Goal: Complete application form: Complete application form

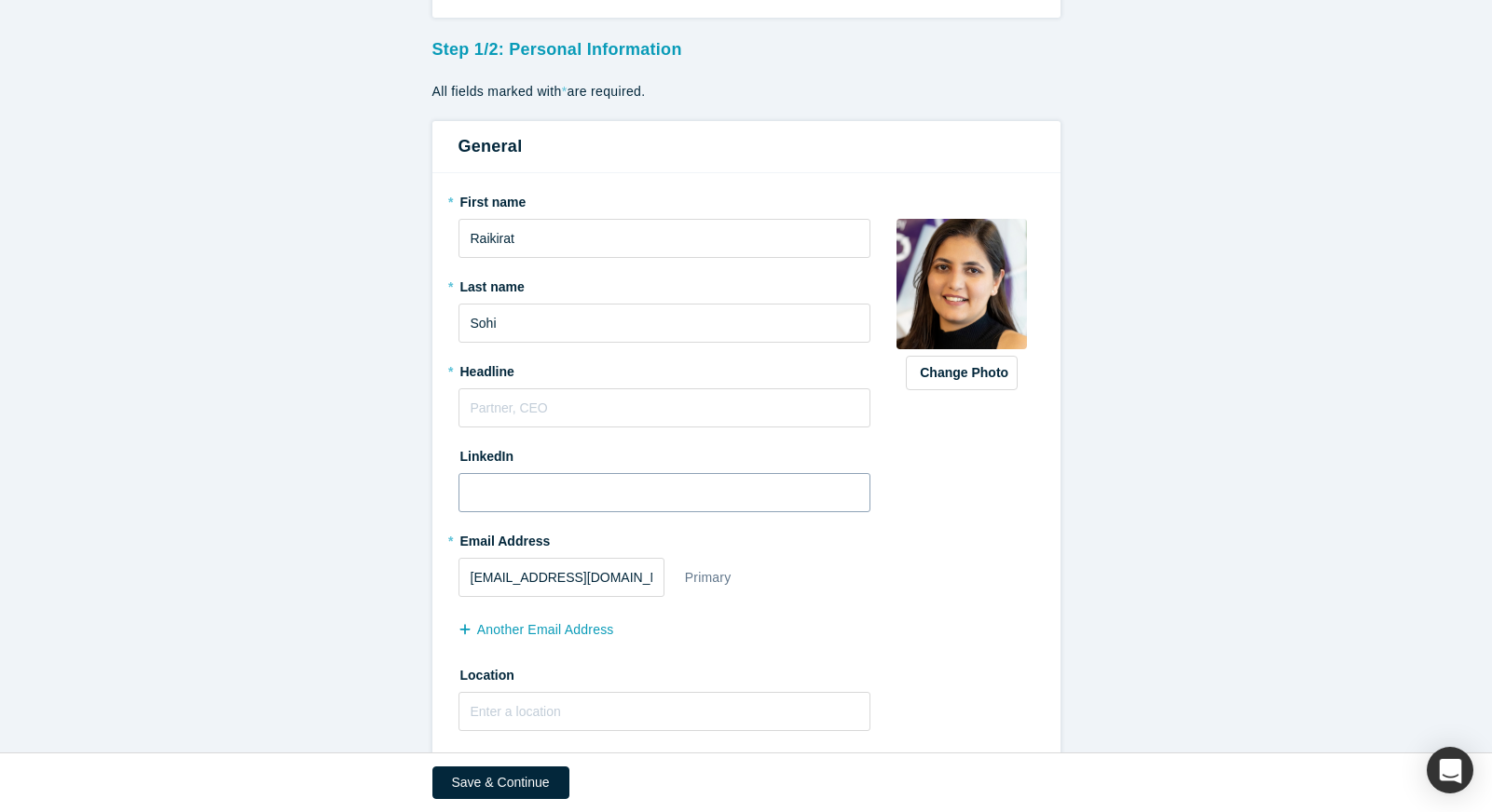
scroll to position [100, 0]
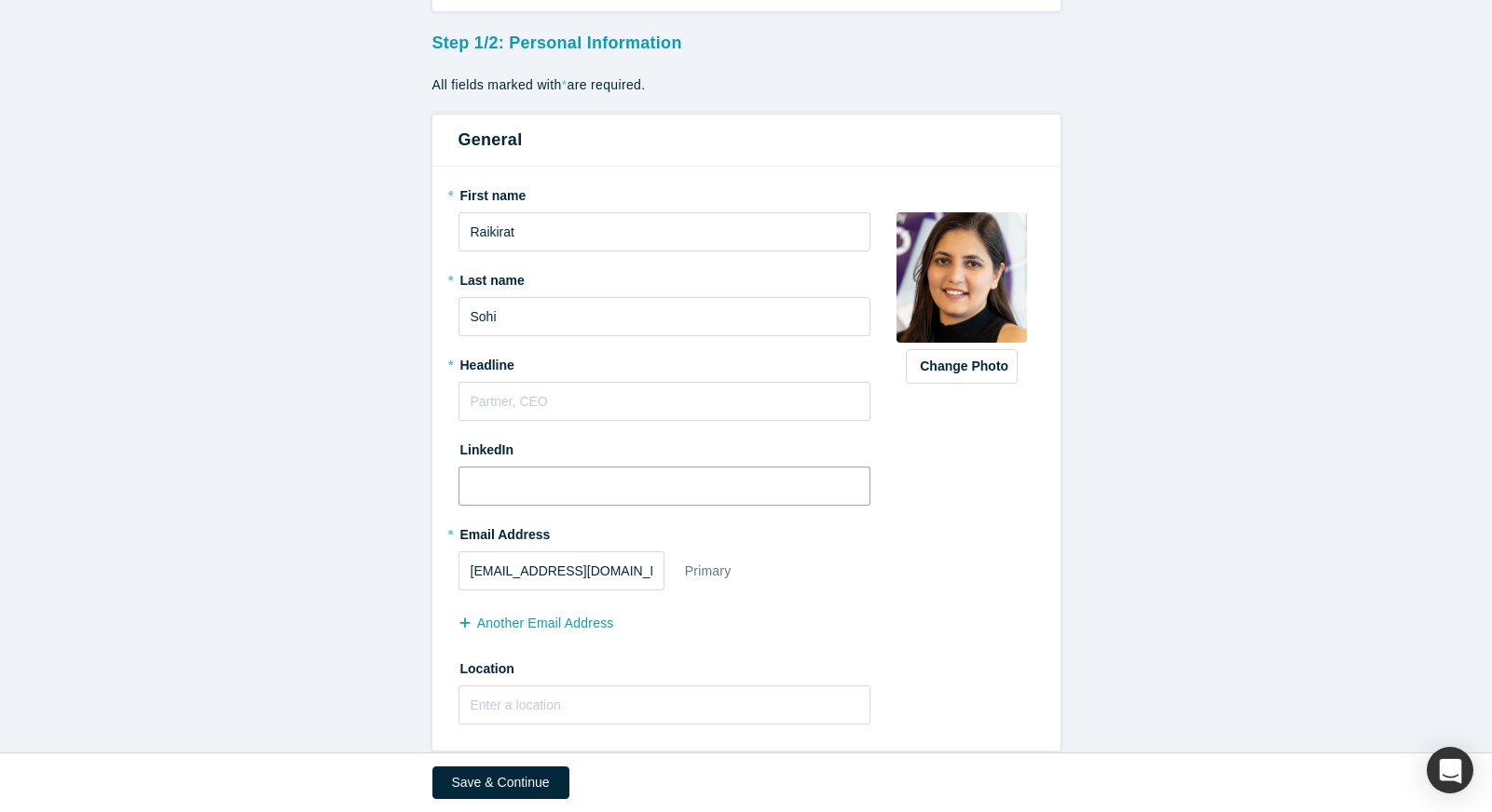
click at [672, 503] on input at bounding box center [665, 486] width 413 height 40
click at [618, 405] on input "text" at bounding box center [665, 402] width 413 height 40
click at [948, 517] on div "Change Photo Zoom Save Remove Upload New" at bounding box center [961, 458] width 144 height 558
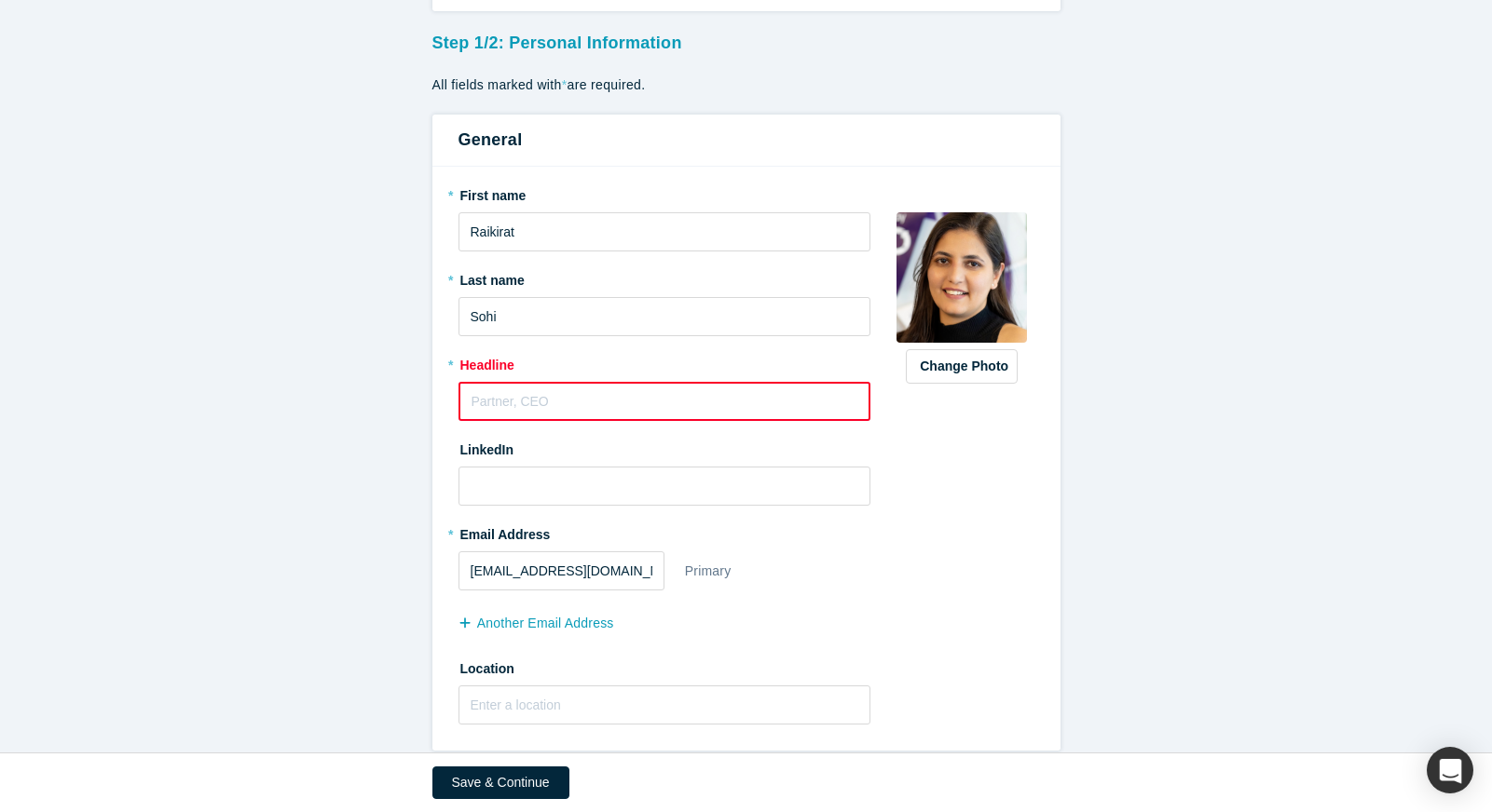
scroll to position [124, 0]
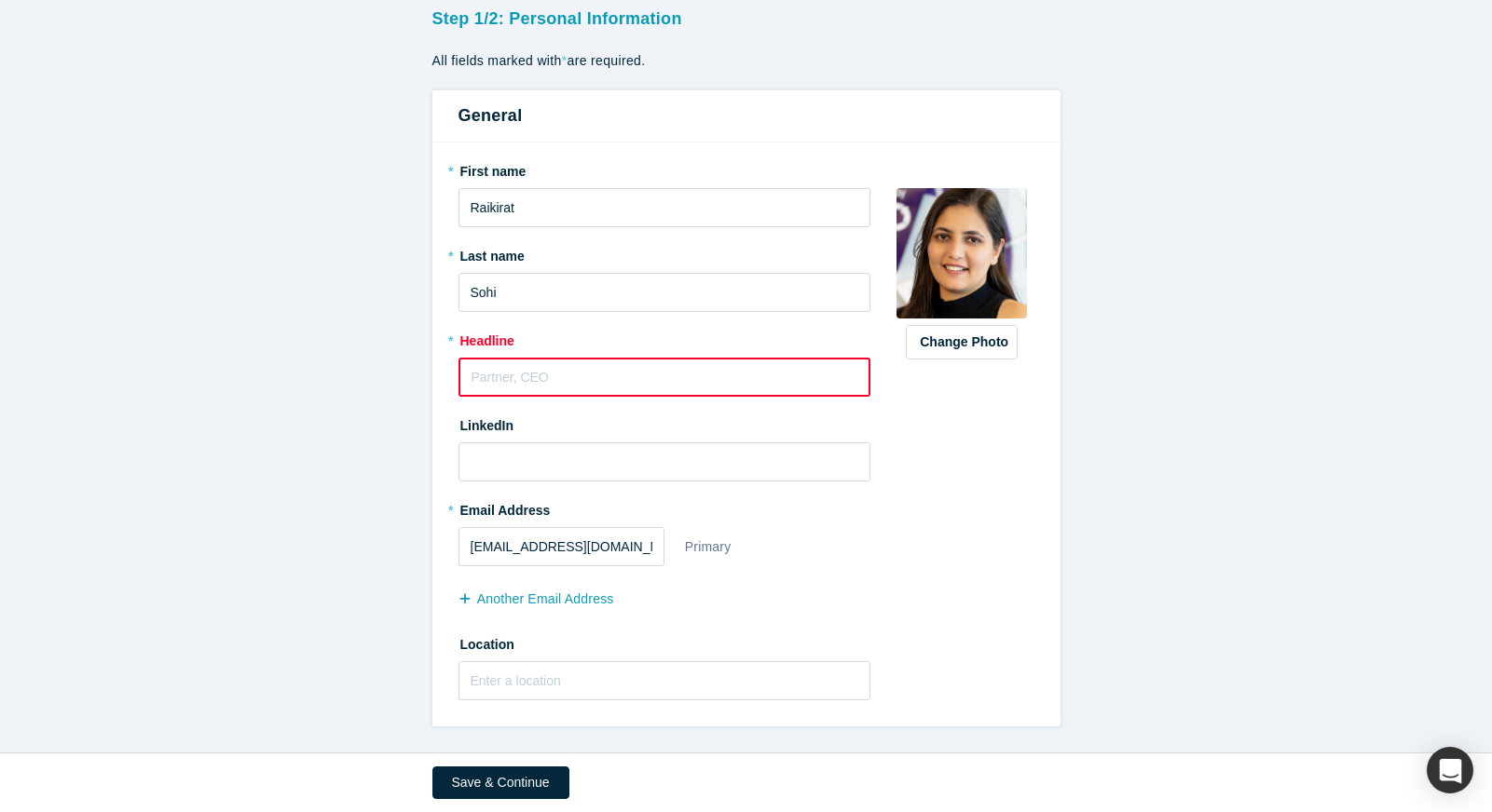
click at [791, 381] on input "text" at bounding box center [665, 377] width 413 height 40
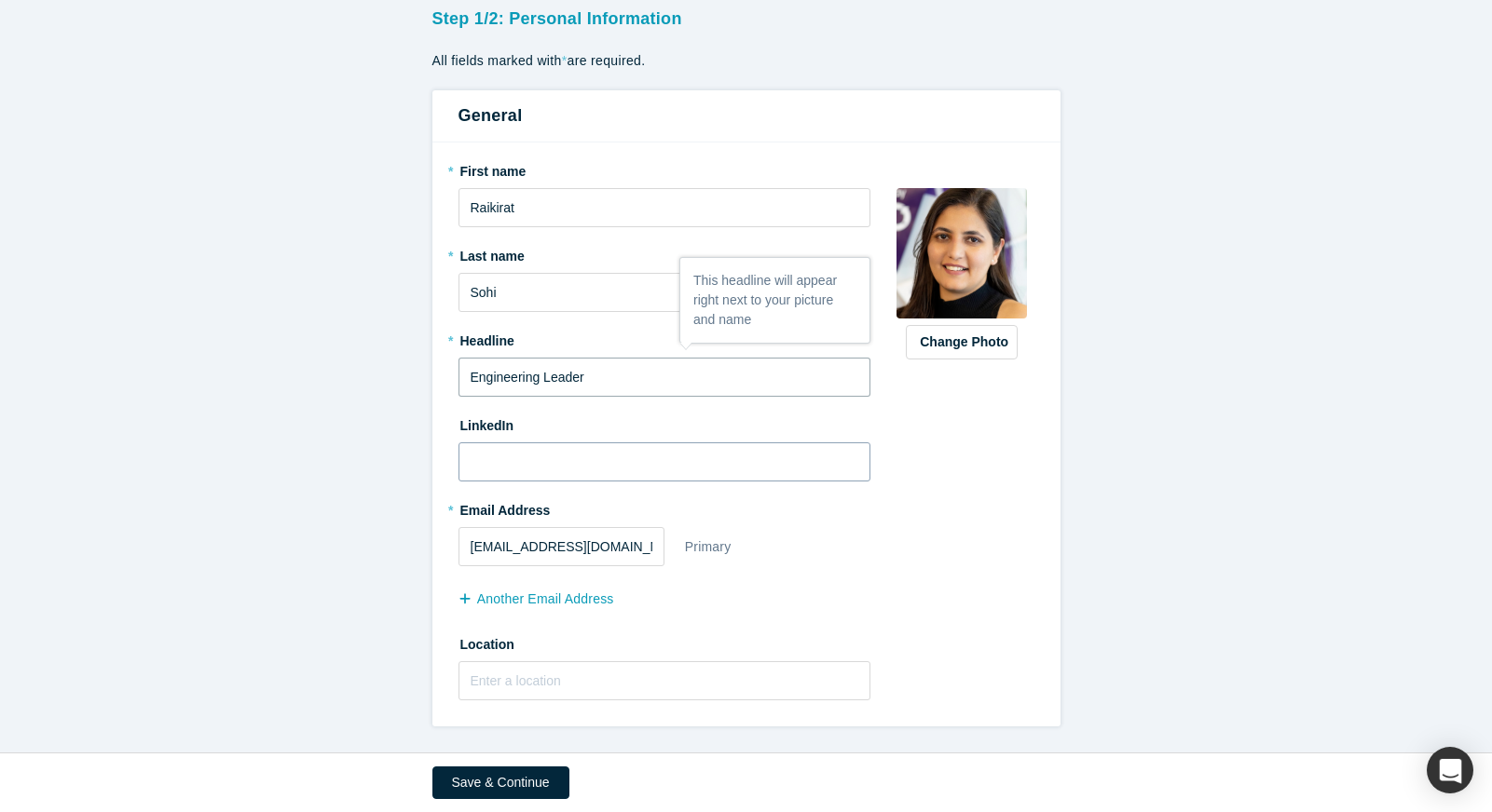
type input "Engineering Leader"
click at [773, 465] on input at bounding box center [665, 462] width 413 height 40
paste input "[URL][DOMAIN_NAME]"
type input "[URL][DOMAIN_NAME]"
click at [528, 689] on input "text" at bounding box center [665, 681] width 413 height 40
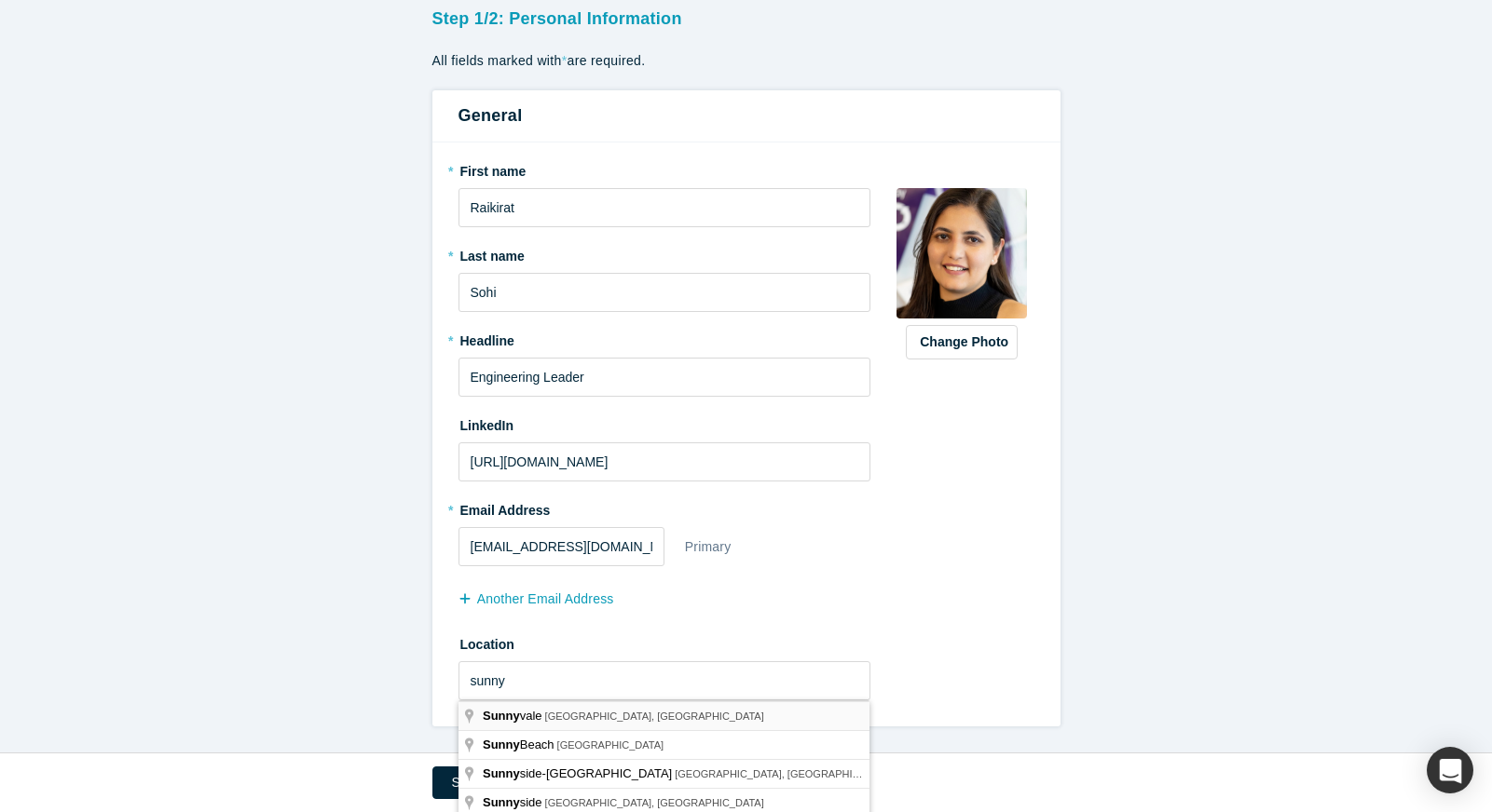
type input "[GEOGRAPHIC_DATA], [GEOGRAPHIC_DATA], [GEOGRAPHIC_DATA]"
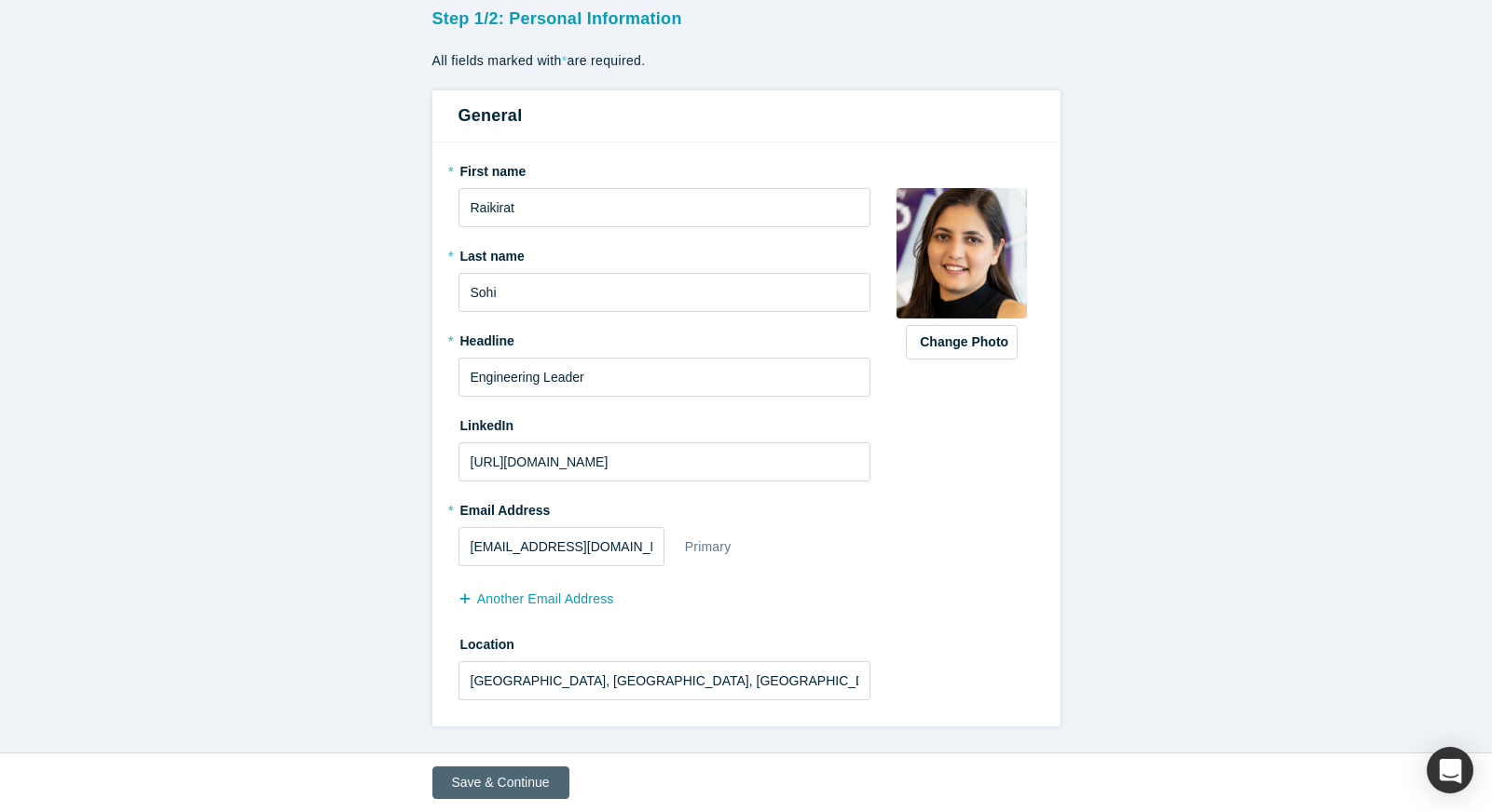
click at [521, 776] on button "Save & Continue" at bounding box center [501, 783] width 137 height 33
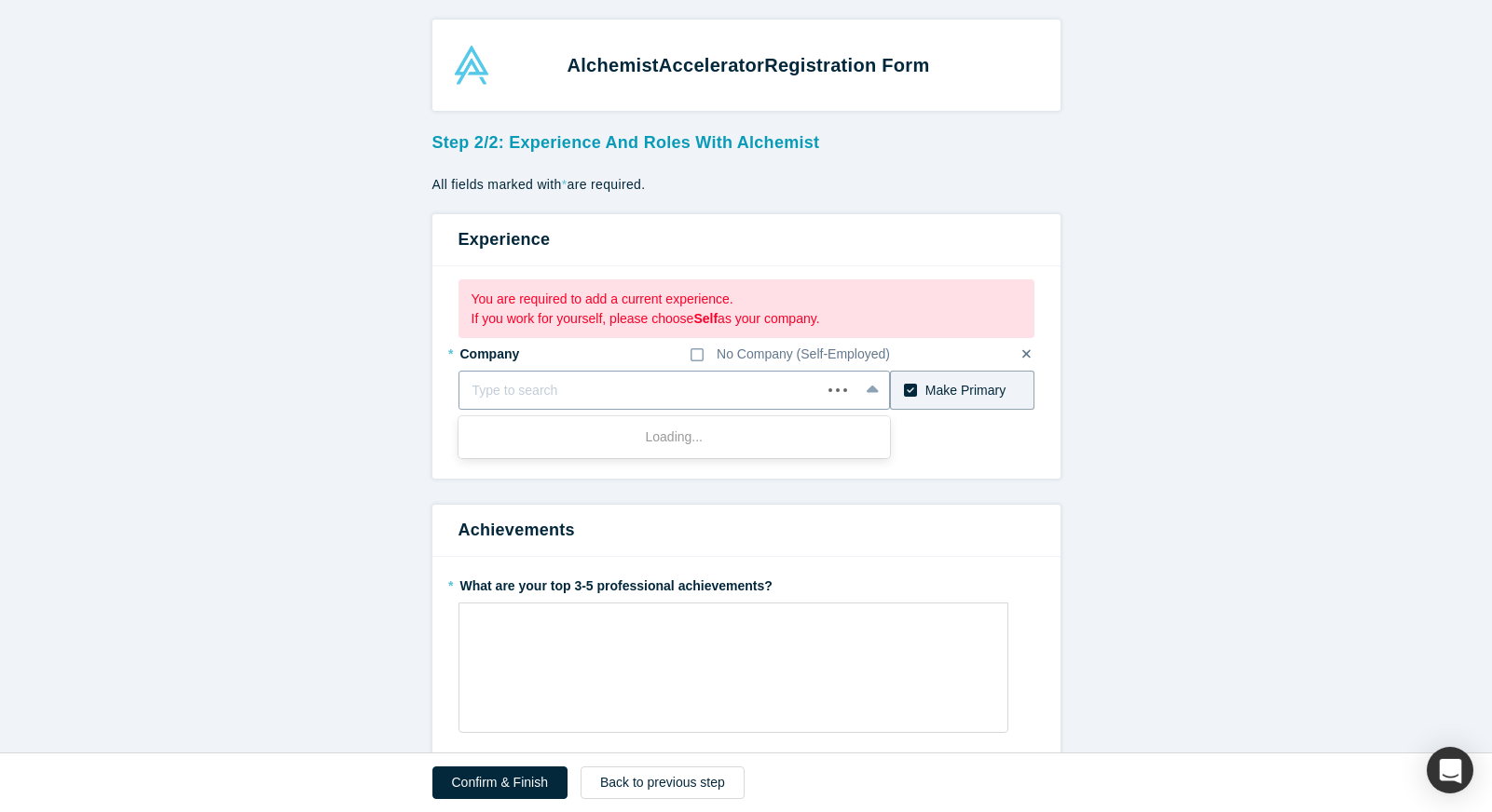
click at [676, 387] on div at bounding box center [640, 390] width 336 height 24
type input "walmart"
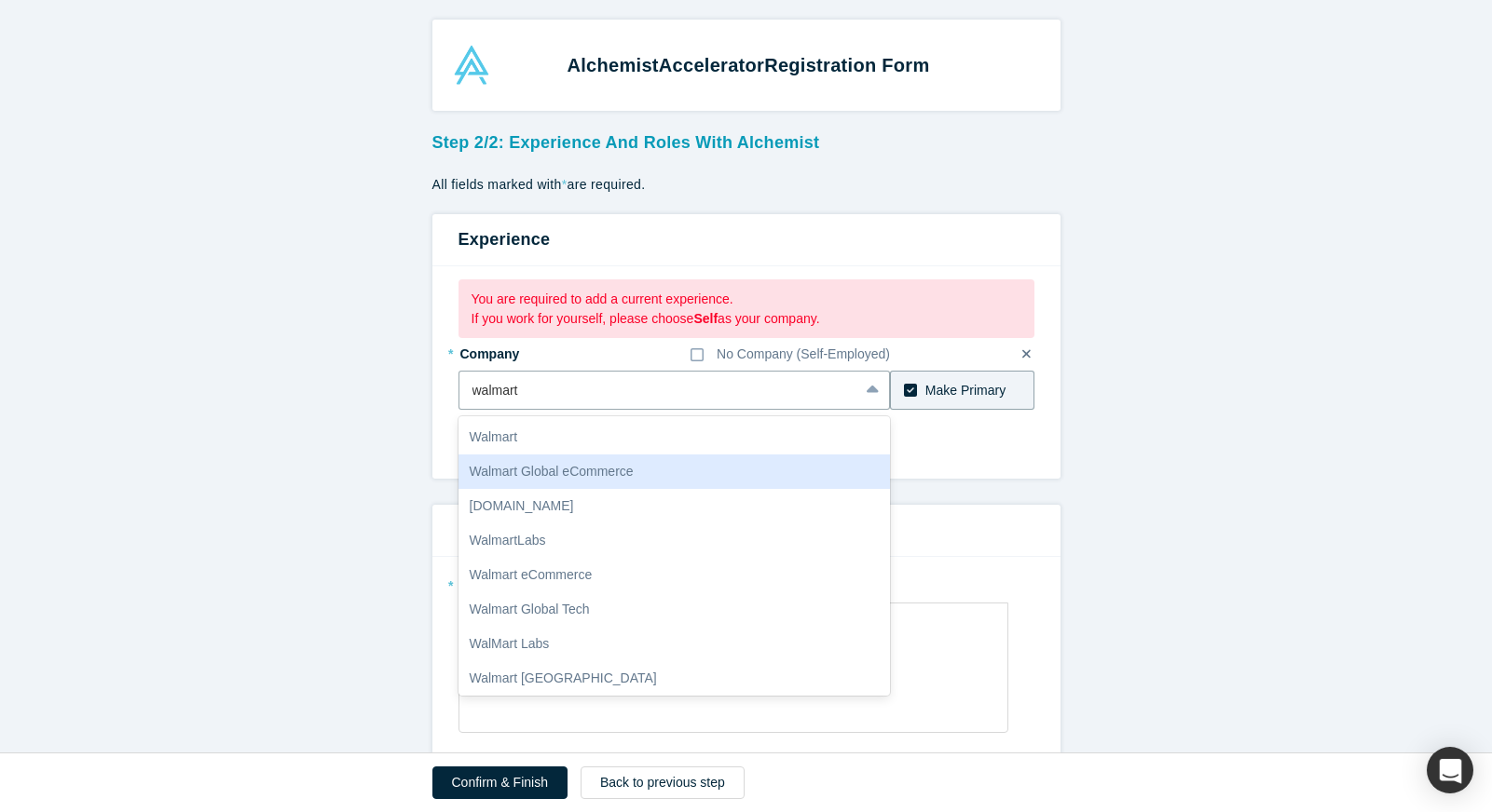
click at [625, 478] on div "Walmart Global eCommerce" at bounding box center [674, 471] width 432 height 35
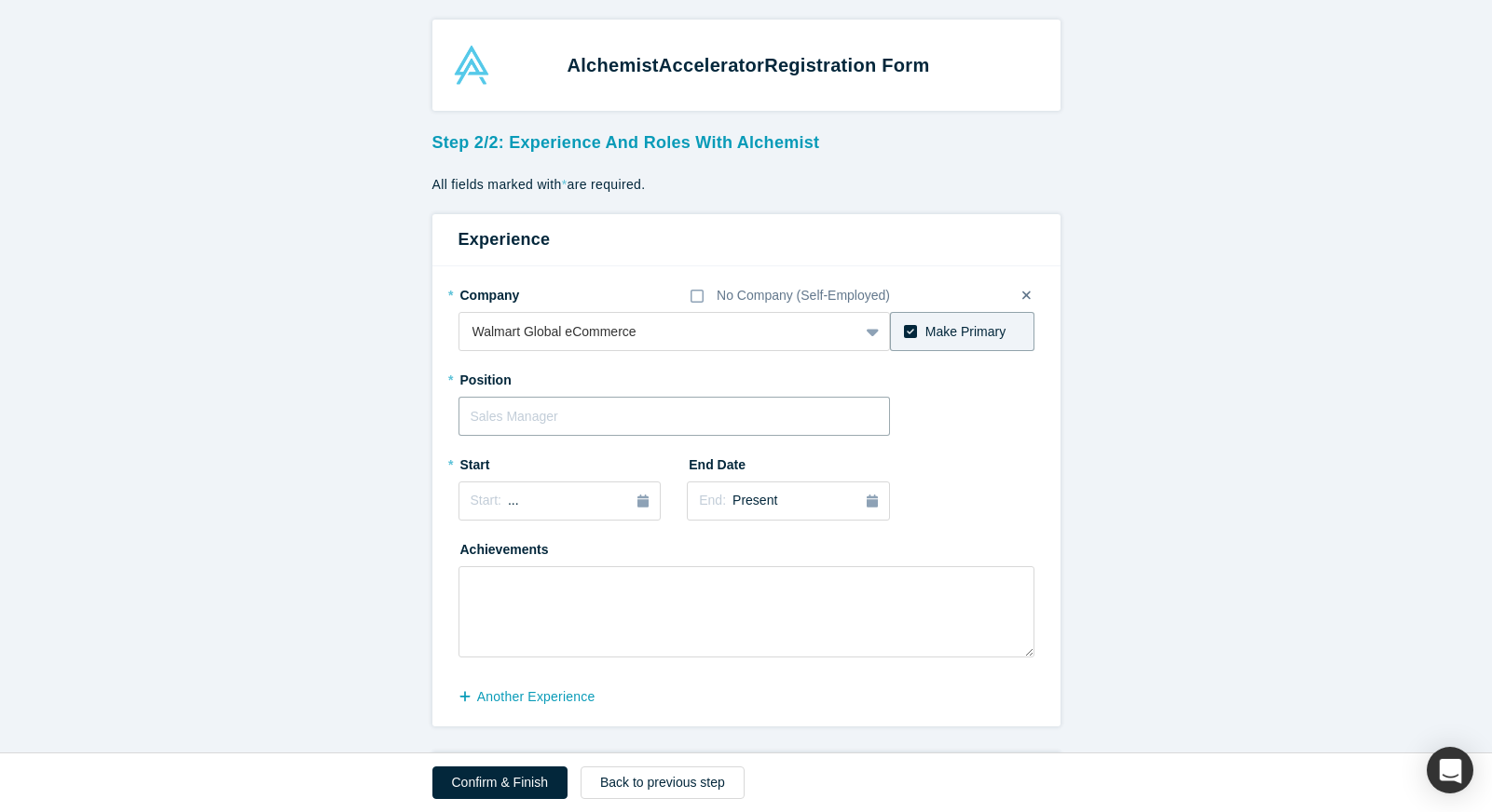
click at [576, 416] on input "text" at bounding box center [674, 417] width 432 height 40
type input "Senior Manager Software Engineering"
